Goal: Task Accomplishment & Management: Manage account settings

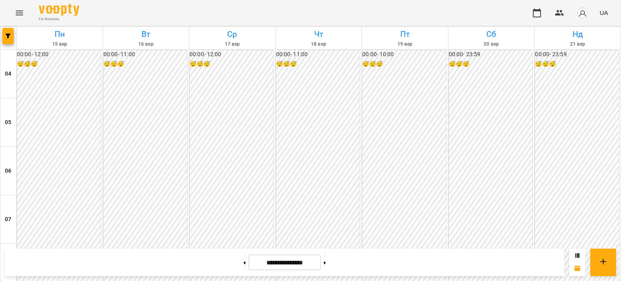
scroll to position [526, 0]
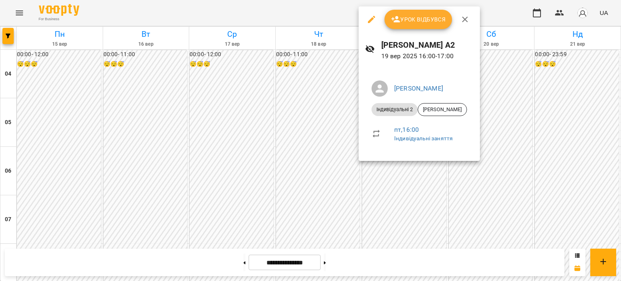
click at [403, 17] on span "Урок відбувся" at bounding box center [418, 20] width 55 height 10
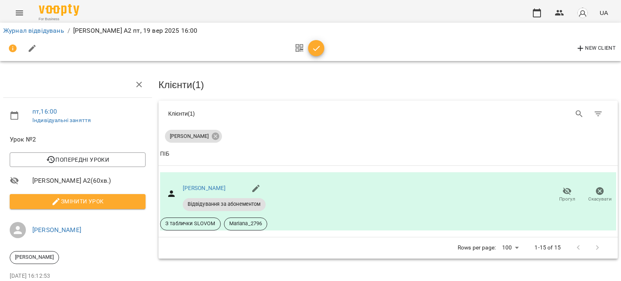
click at [314, 45] on icon "button" at bounding box center [317, 49] width 10 height 10
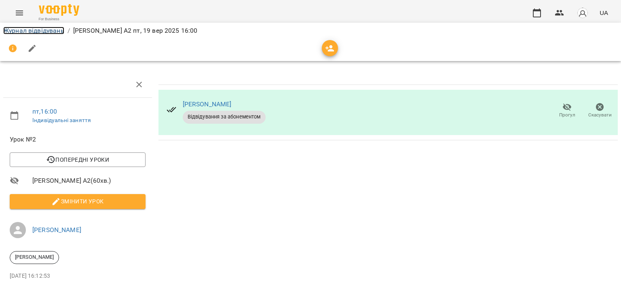
click at [20, 30] on link "Журнал відвідувань" at bounding box center [33, 31] width 61 height 8
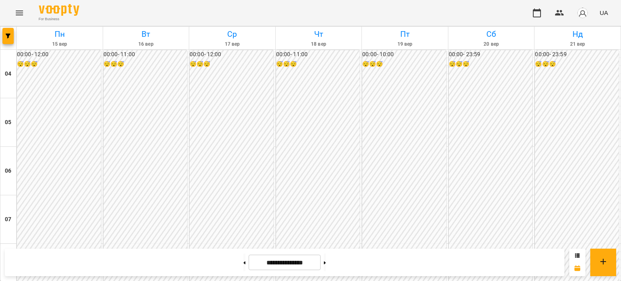
scroll to position [727, 0]
click at [592, 11] on button "button" at bounding box center [583, 12] width 21 height 21
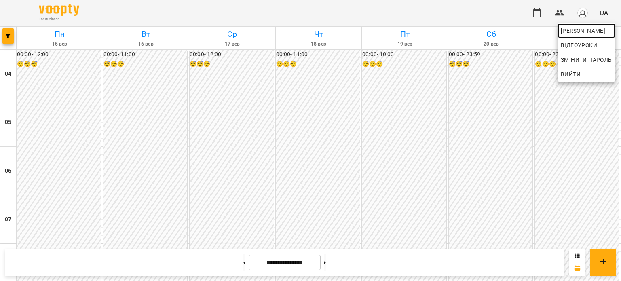
click at [560, 28] on link "[PERSON_NAME]" at bounding box center [587, 30] width 58 height 15
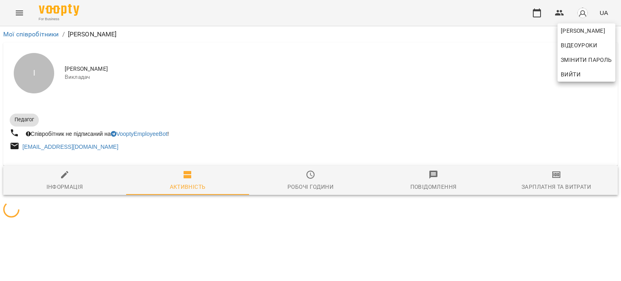
click at [547, 184] on div at bounding box center [310, 140] width 621 height 281
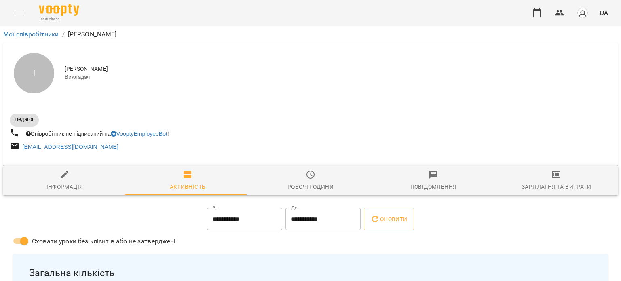
click at [553, 180] on icon "button" at bounding box center [557, 175] width 10 height 10
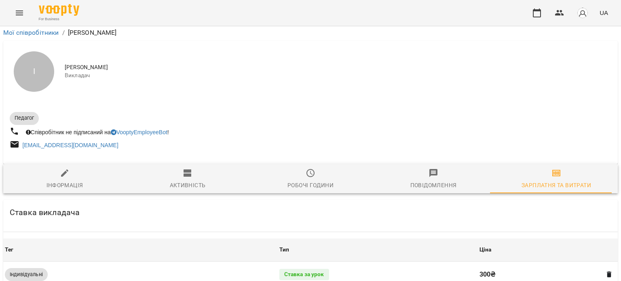
scroll to position [352, 0]
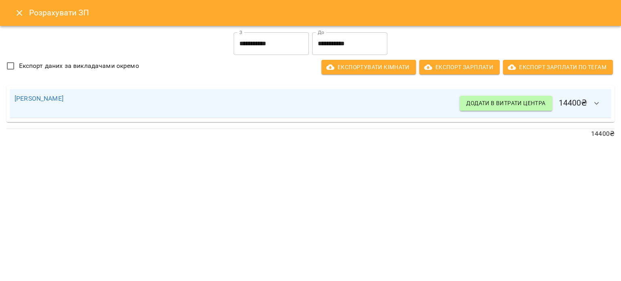
click at [13, 13] on button "Close" at bounding box center [19, 12] width 19 height 19
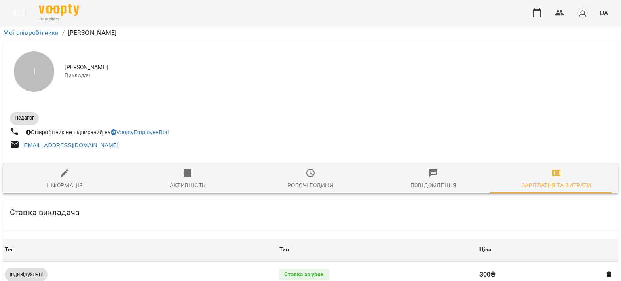
click at [13, 12] on button "Menu" at bounding box center [19, 12] width 19 height 19
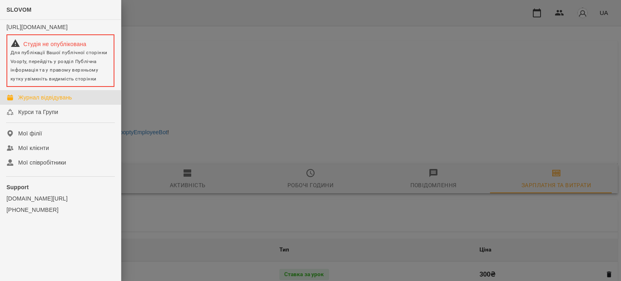
click at [52, 102] on div "Журнал відвідувань" at bounding box center [45, 97] width 54 height 8
